Goal: Task Accomplishment & Management: Use online tool/utility

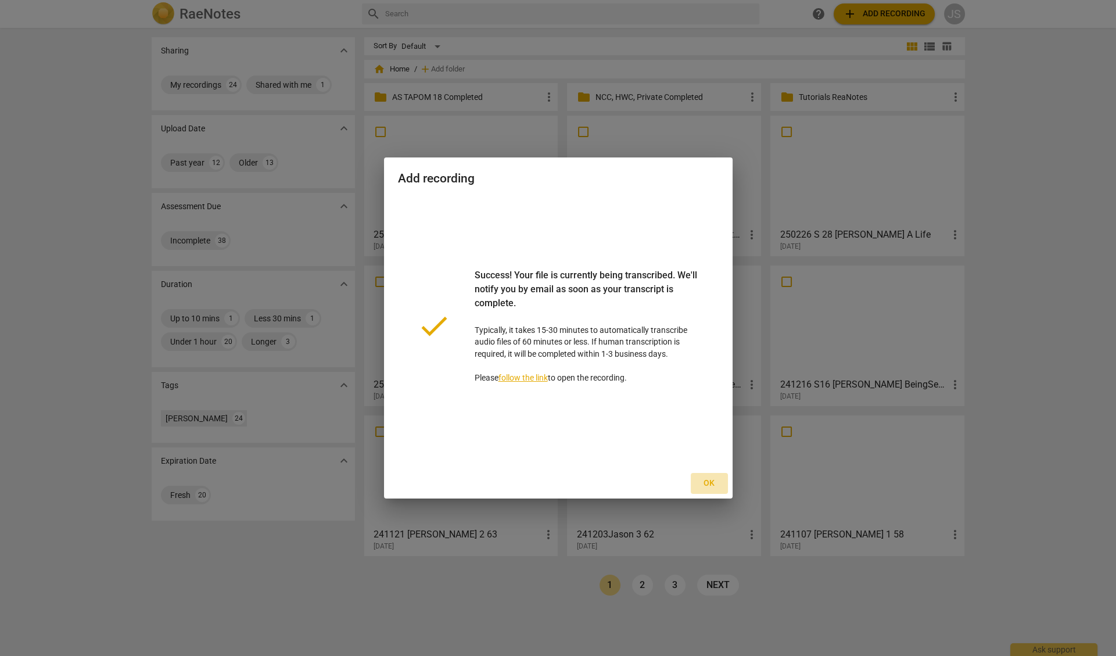
click at [708, 483] on span "Ok" at bounding box center [709, 483] width 19 height 12
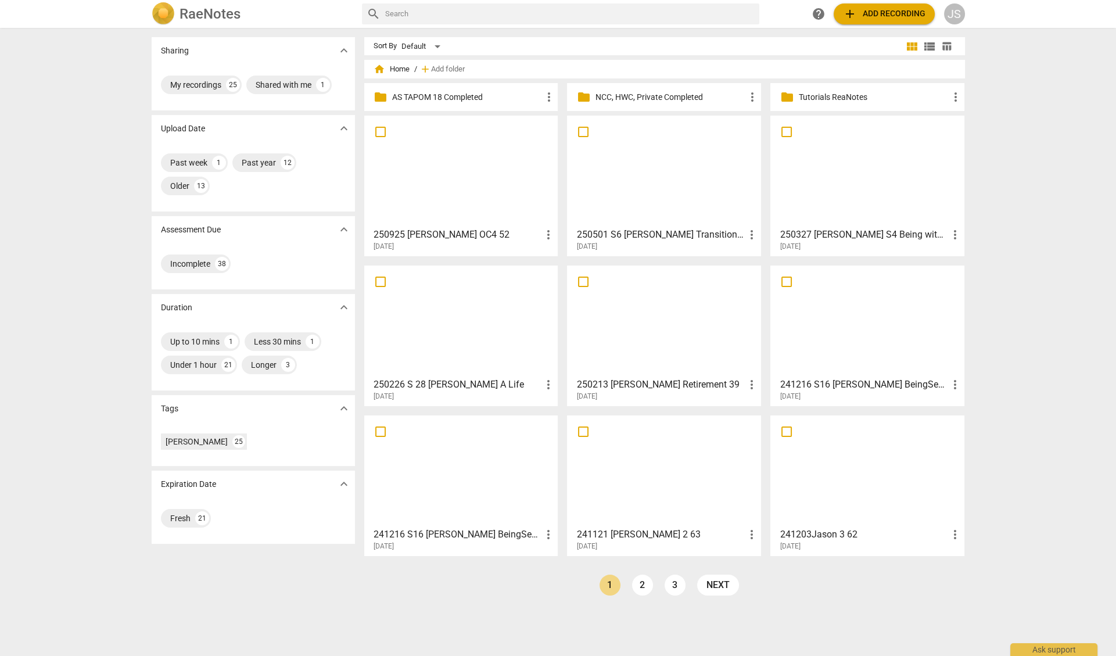
click at [468, 178] on div at bounding box center [461, 171] width 186 height 103
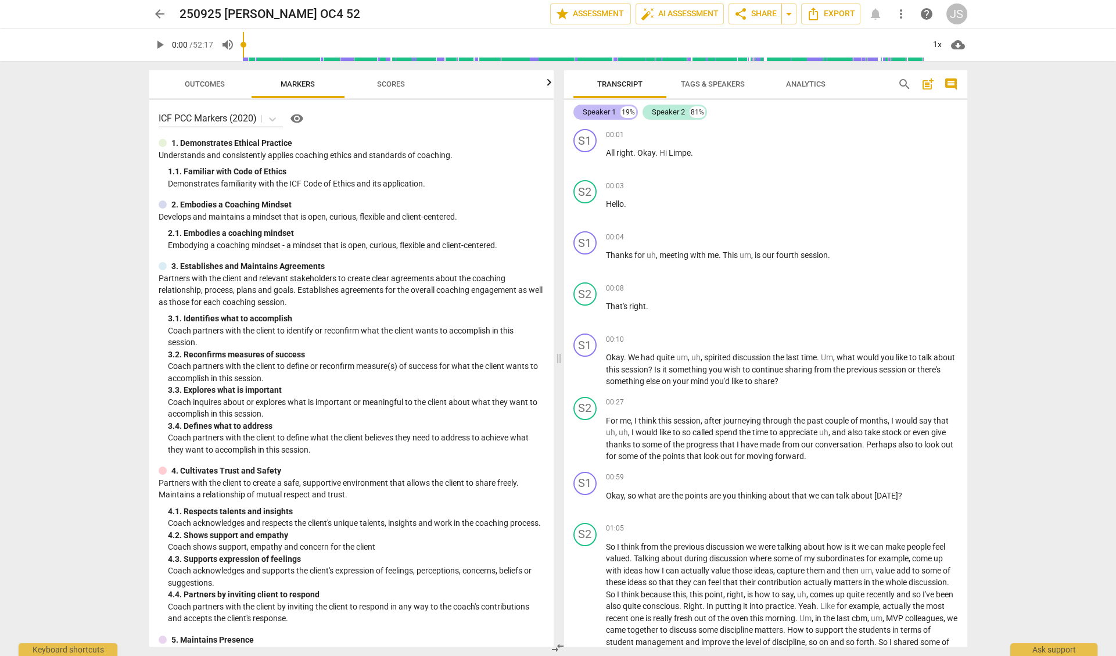
click at [604, 110] on div "Speaker 1" at bounding box center [599, 112] width 33 height 12
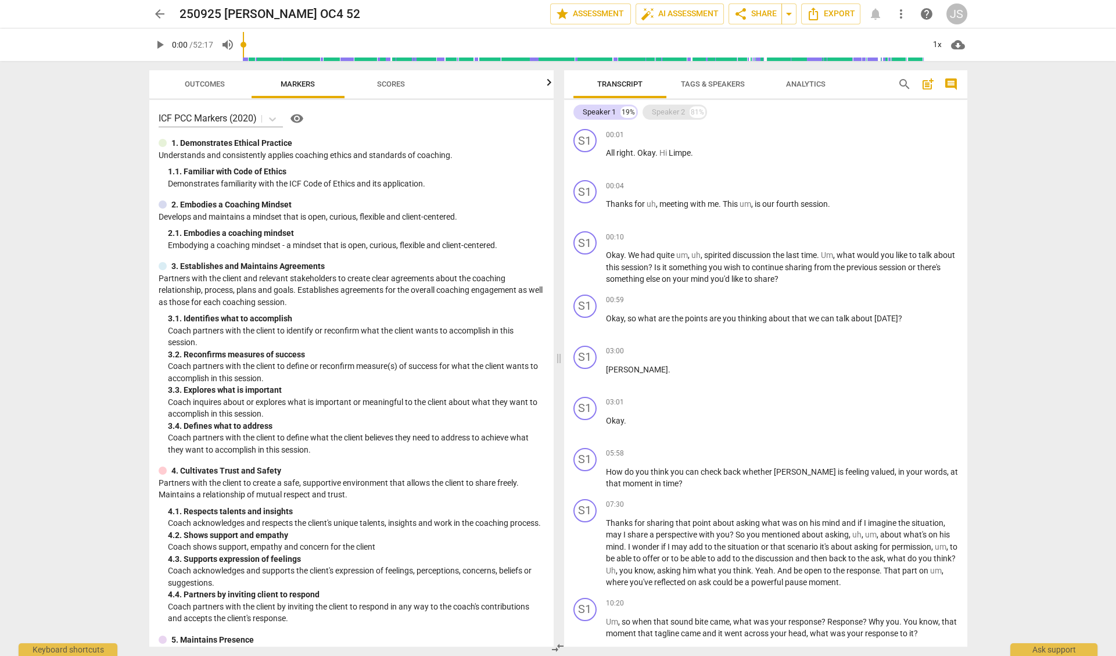
click at [665, 117] on div "Speaker 2" at bounding box center [668, 112] width 33 height 12
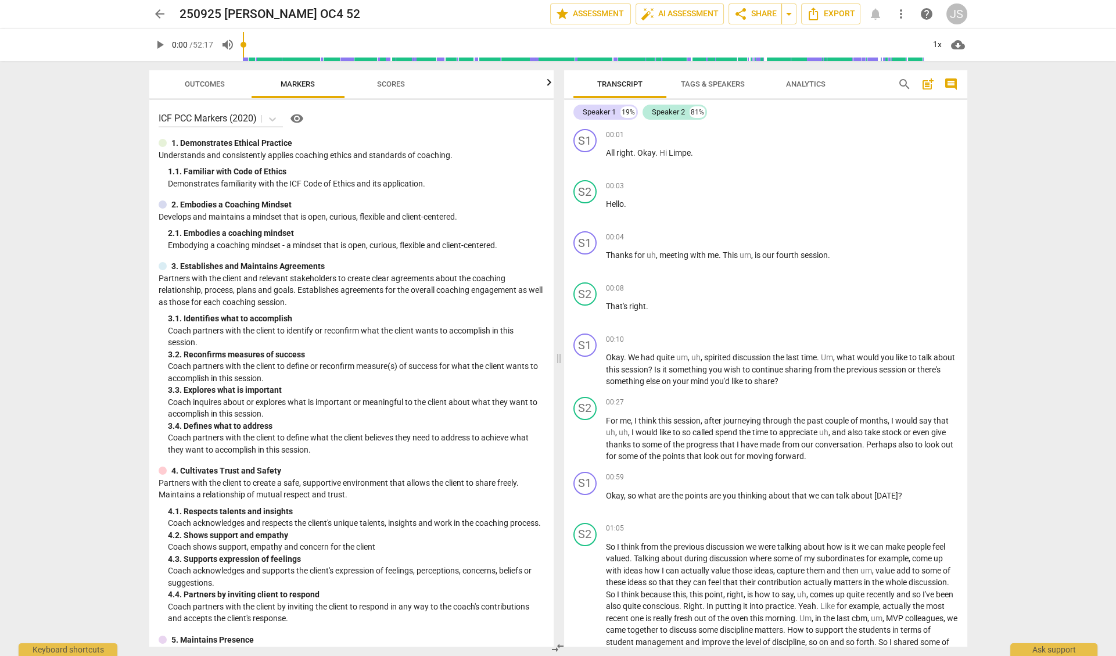
click at [719, 85] on span "Tags & Speakers" at bounding box center [713, 84] width 64 height 9
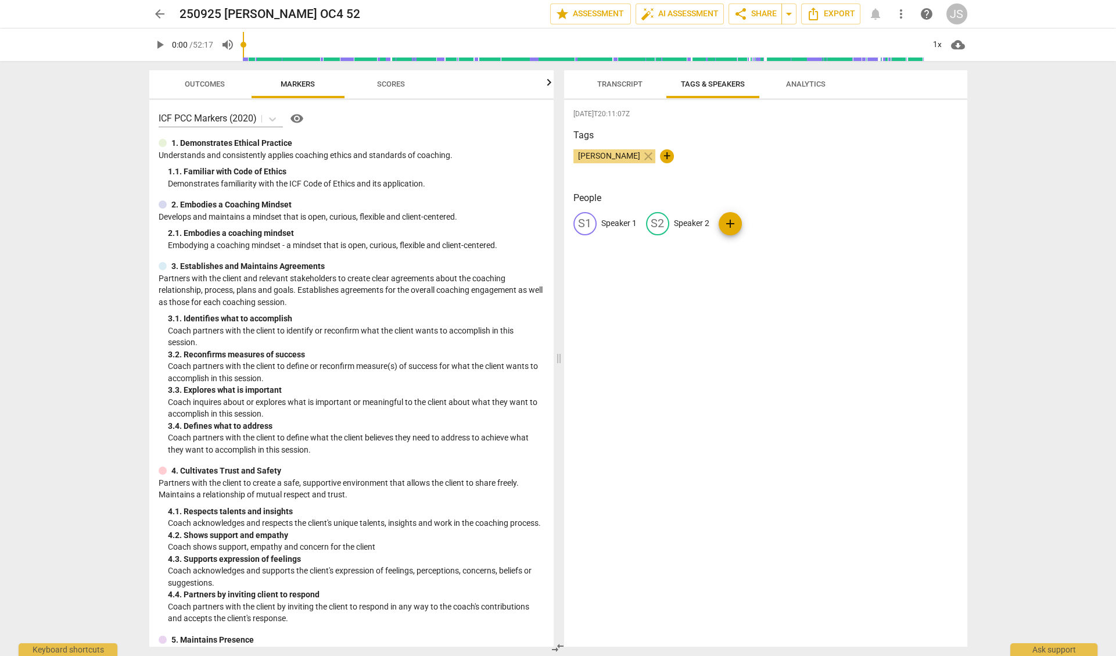
click at [616, 220] on p "Speaker 1" at bounding box center [618, 223] width 35 height 12
type input "[PERSON_NAME]"
click at [767, 218] on p "Speaker 2" at bounding box center [766, 223] width 35 height 12
type input "[PERSON_NAME]"
click at [620, 85] on span "Transcript" at bounding box center [619, 84] width 45 height 9
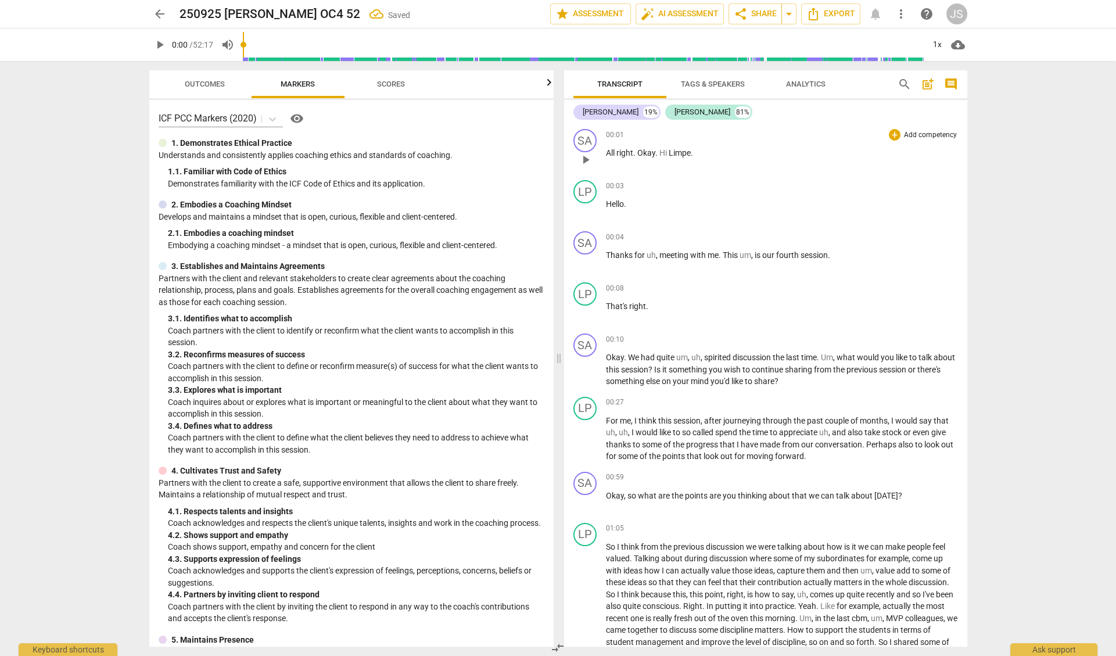
click at [606, 151] on span "All" at bounding box center [611, 152] width 10 height 9
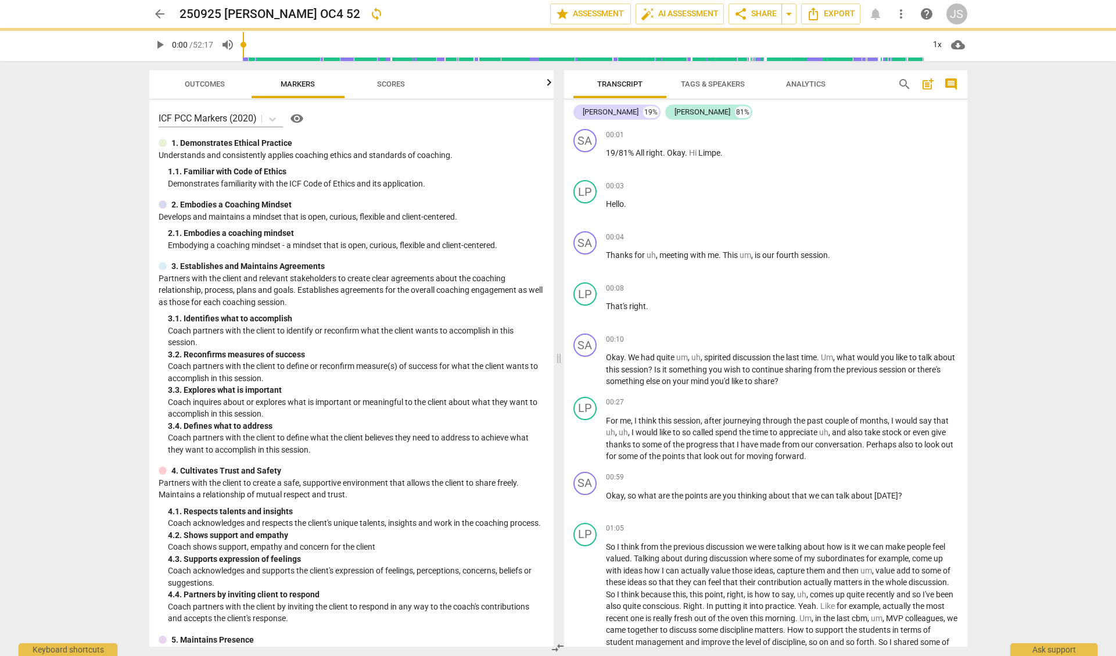
click at [806, 85] on span "Analytics" at bounding box center [806, 84] width 40 height 9
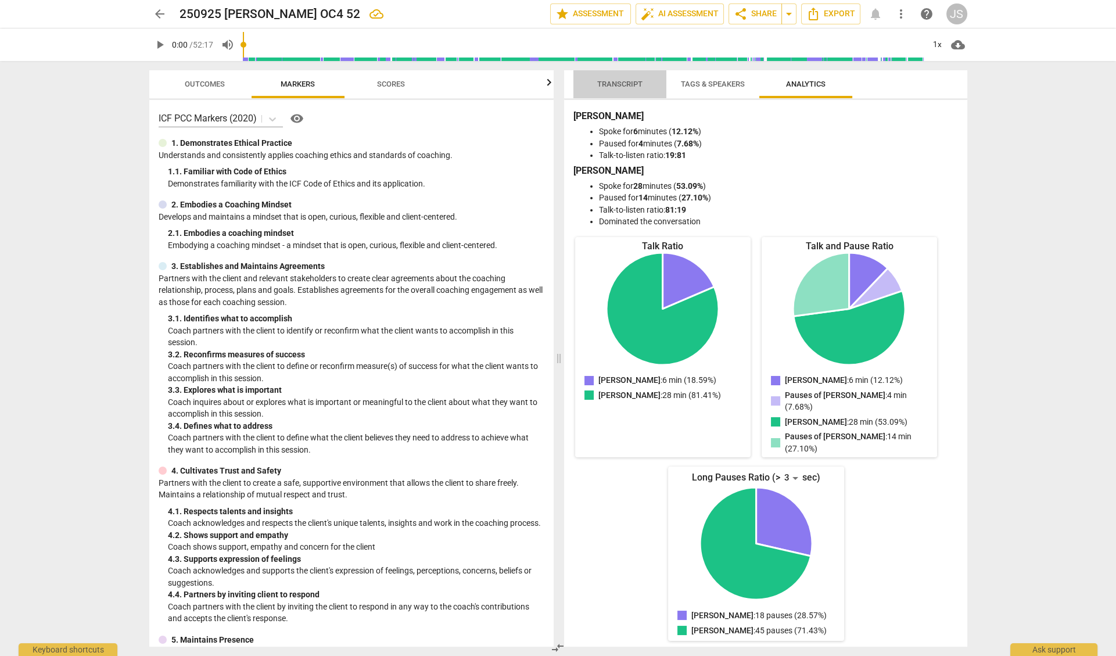
click at [608, 81] on span "Transcript" at bounding box center [619, 84] width 45 height 9
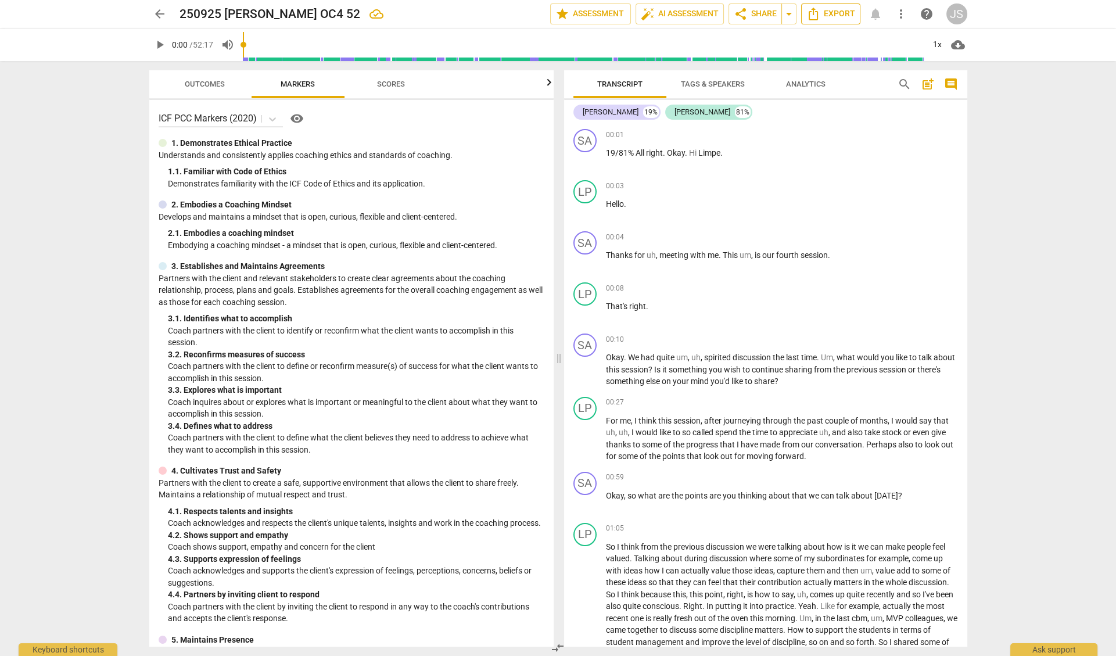
click at [832, 15] on span "Export" at bounding box center [830, 14] width 49 height 14
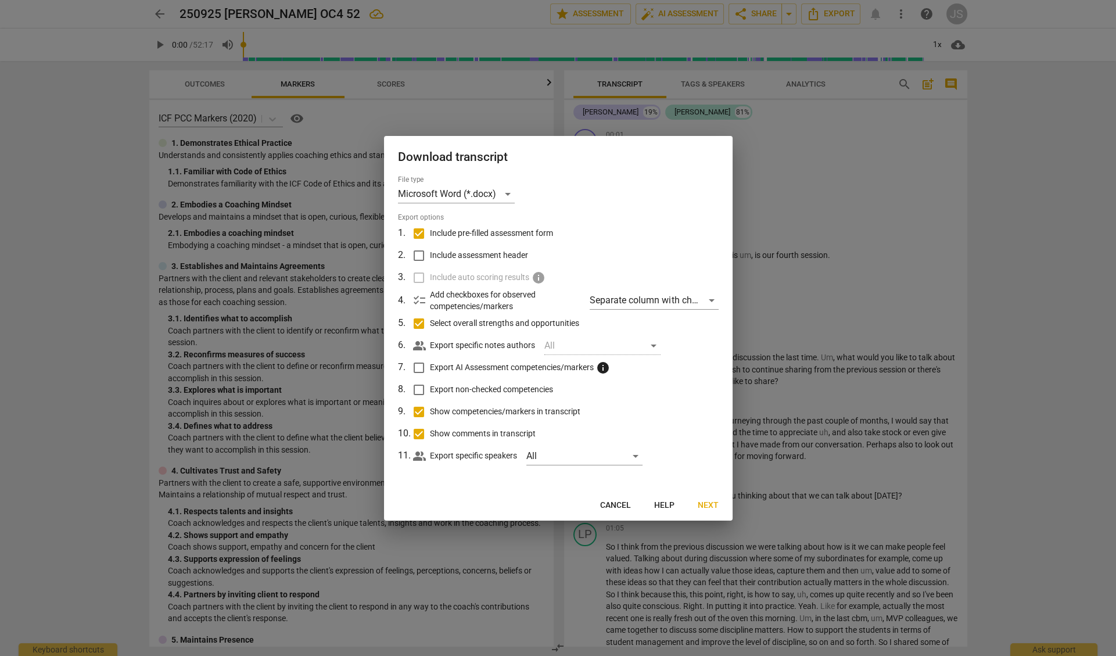
click at [709, 506] on span "Next" at bounding box center [708, 506] width 21 height 12
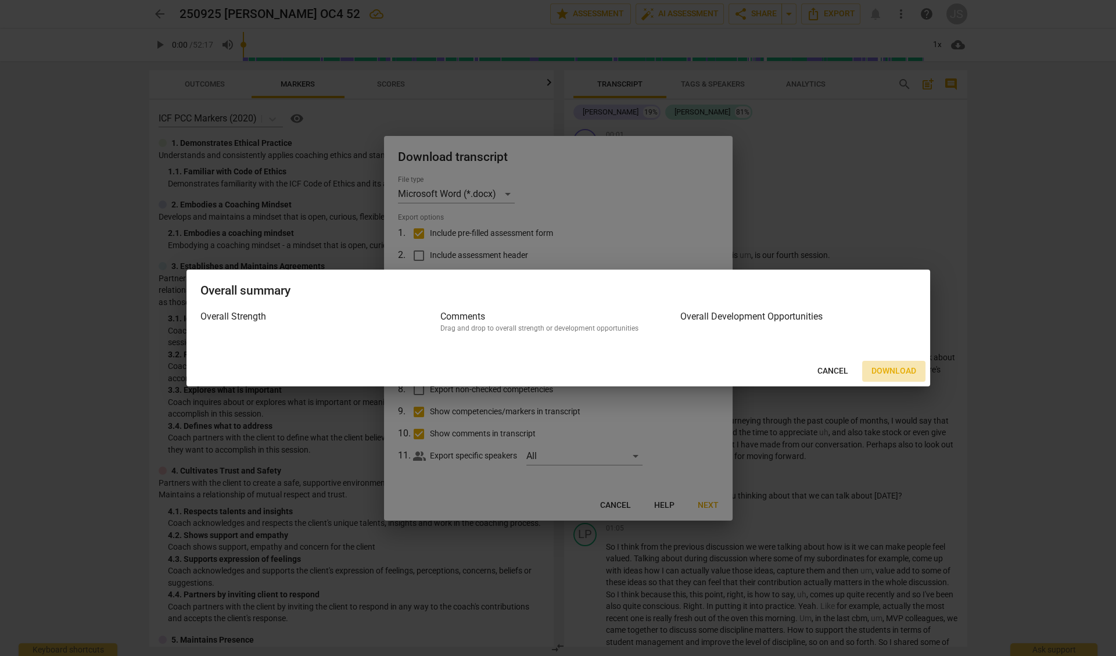
click at [900, 374] on span "Download" at bounding box center [893, 371] width 45 height 12
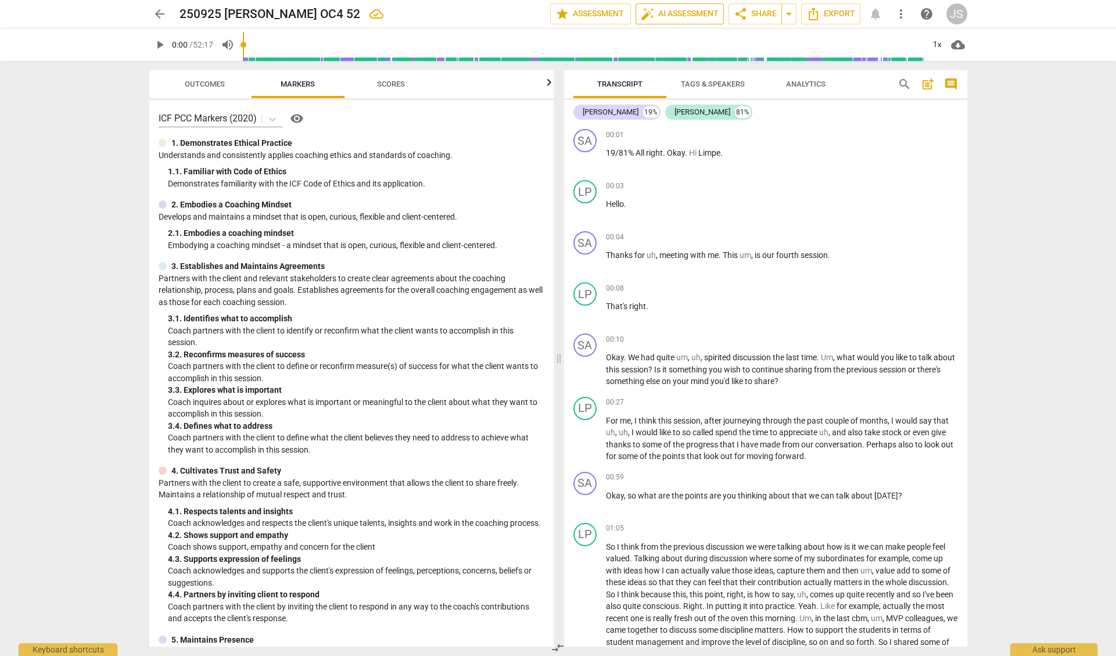
click at [677, 16] on span "auto_fix_high AI Assessment" at bounding box center [680, 14] width 78 height 14
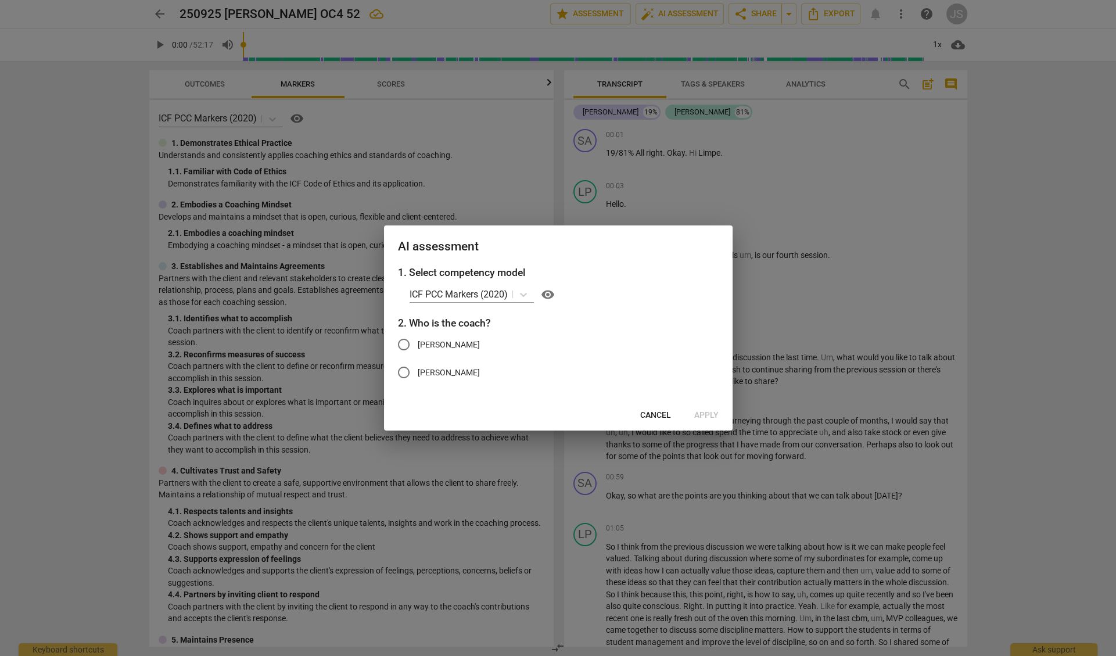
click at [402, 344] on input "[PERSON_NAME]" at bounding box center [404, 345] width 28 height 28
radio input "true"
click at [701, 417] on span "Apply" at bounding box center [706, 416] width 24 height 12
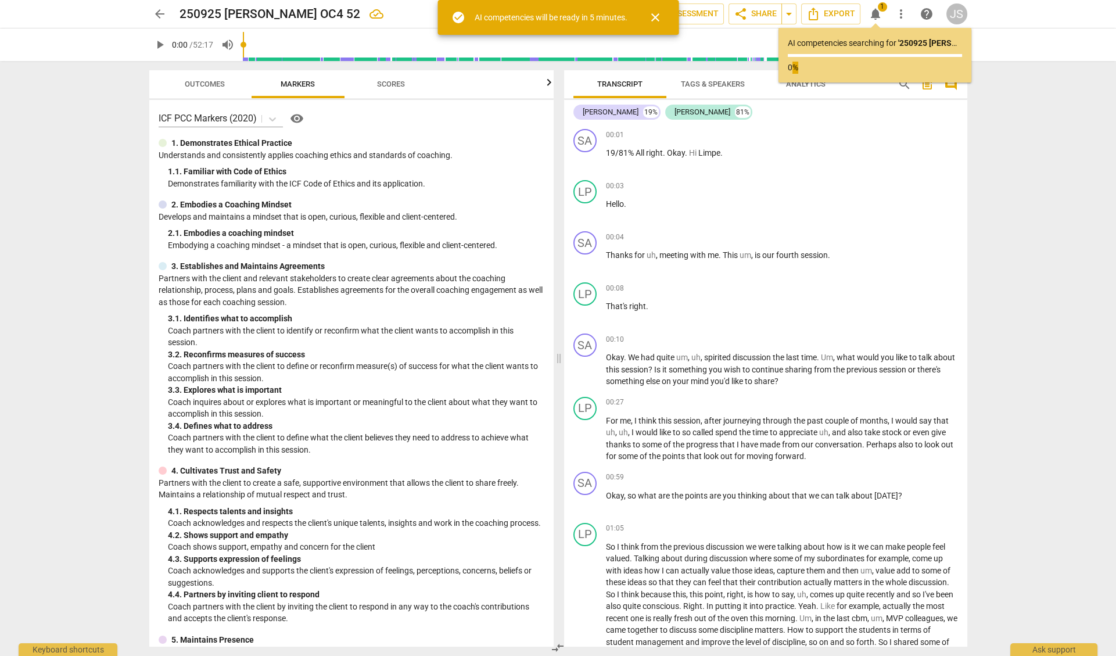
click at [0, 0] on html "arrow_back 250925 [PERSON_NAME] OC4 52 edit star Assessment auto_fix_high AI As…" at bounding box center [558, 0] width 1116 height 0
